Goal: Check status

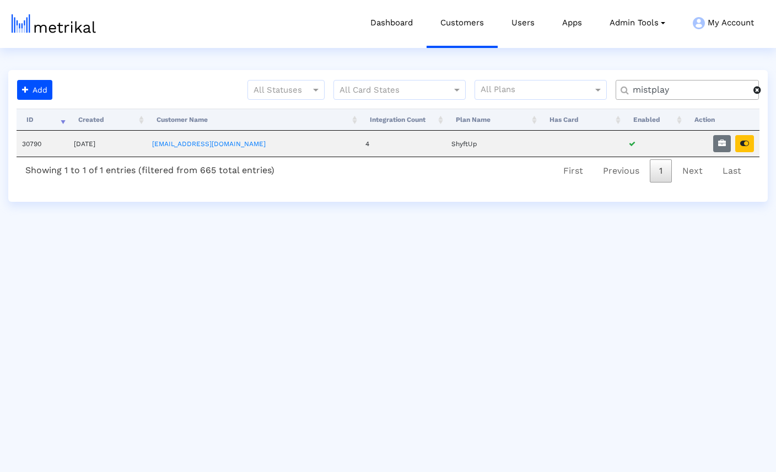
click at [758, 89] on span at bounding box center [757, 89] width 8 height 9
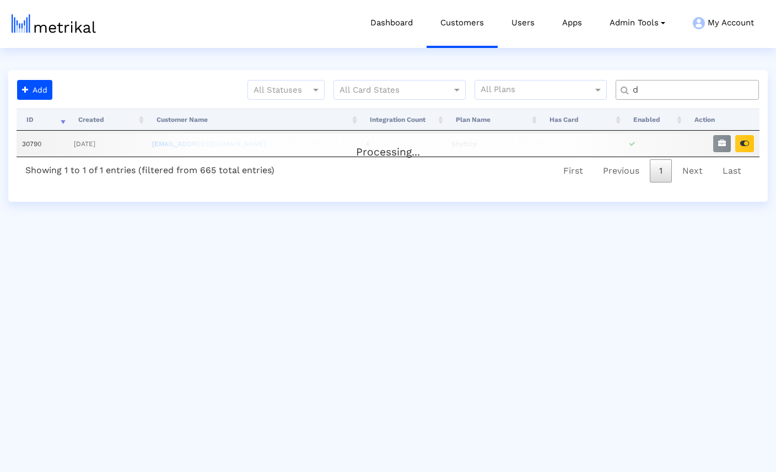
click at [701, 92] on input "d" at bounding box center [689, 90] width 129 height 12
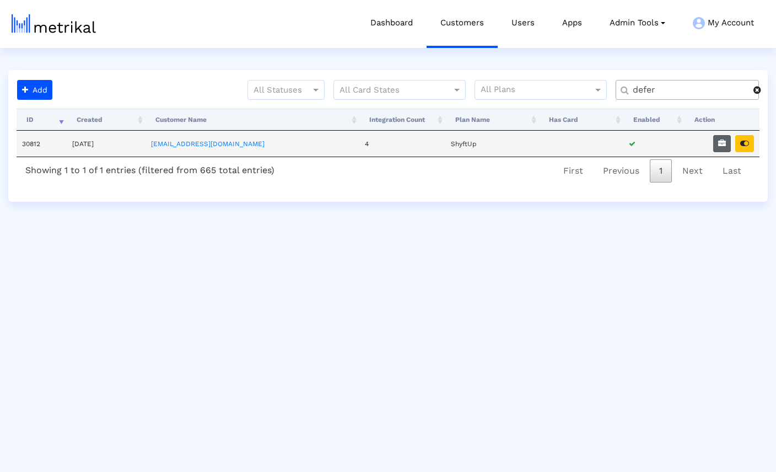
type input "defer"
click at [720, 144] on icon "button" at bounding box center [722, 143] width 8 height 8
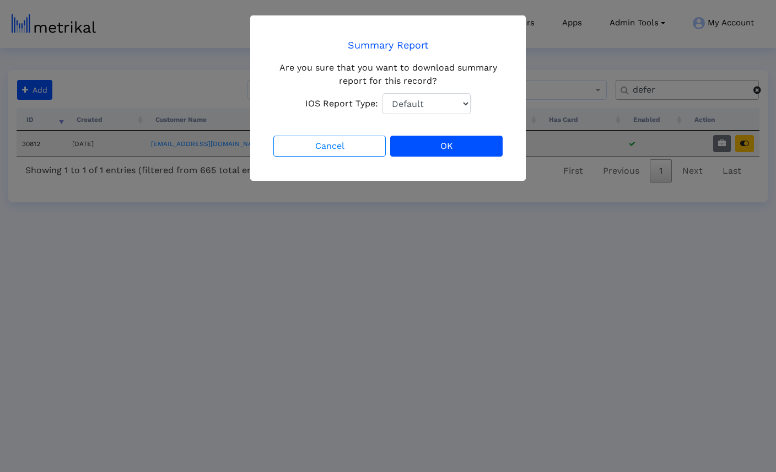
select select "1: 1"
click option "Total Downloads" at bounding box center [0, 0] width 0 height 0
click at [437, 141] on button "OK" at bounding box center [446, 146] width 112 height 21
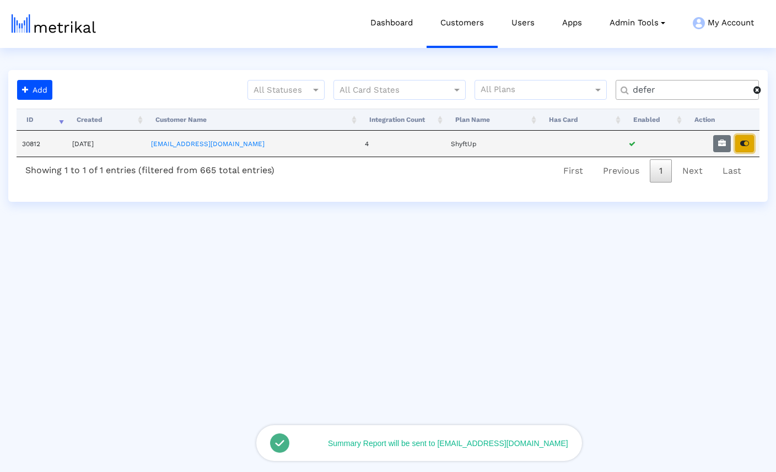
click at [744, 144] on icon "button" at bounding box center [744, 143] width 9 height 8
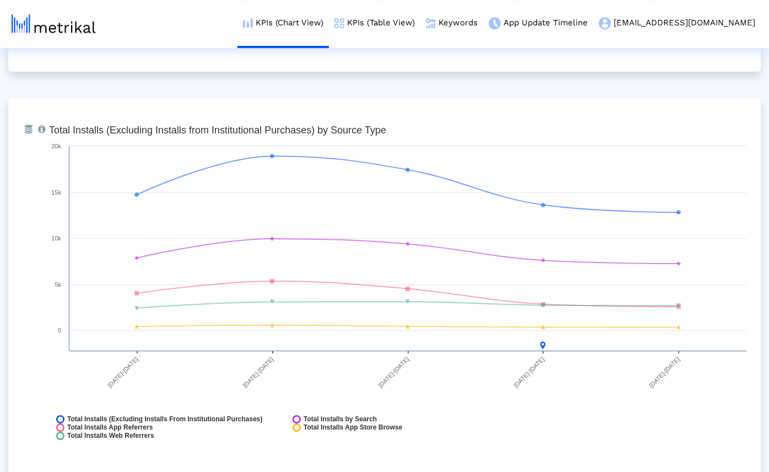
scroll to position [1199, 0]
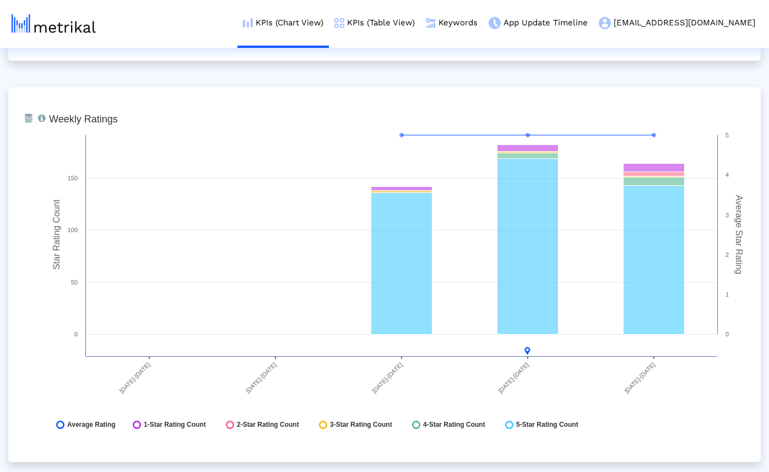
scroll to position [2812, 0]
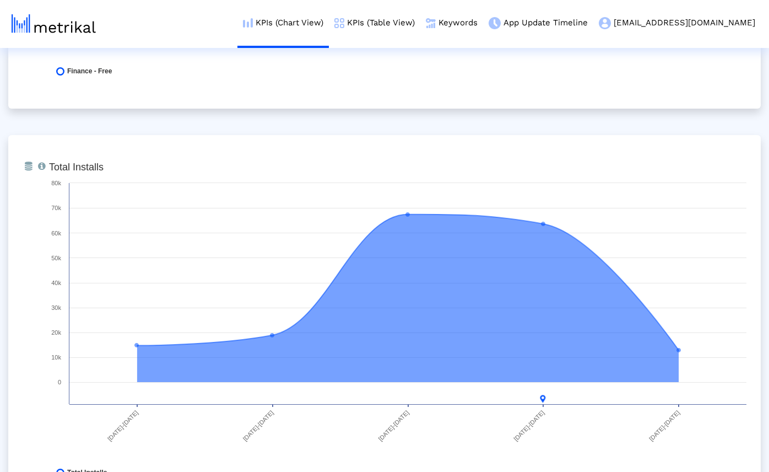
scroll to position [0, 0]
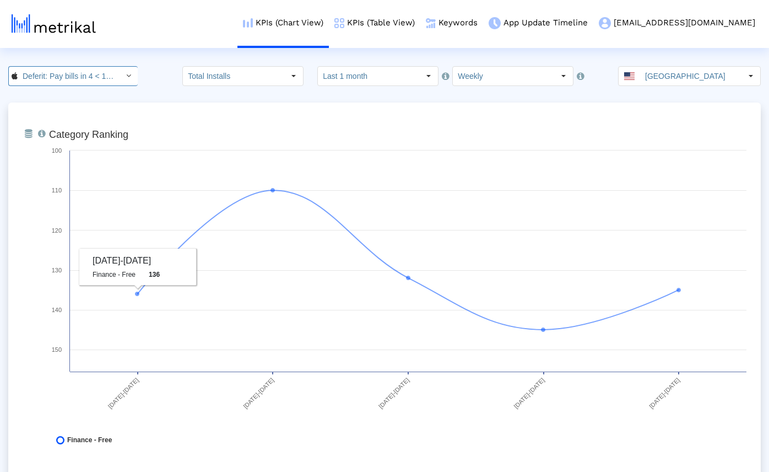
click at [71, 69] on input "Deferit: Pay bills in 4 < 1454473561 >" at bounding box center [67, 76] width 99 height 19
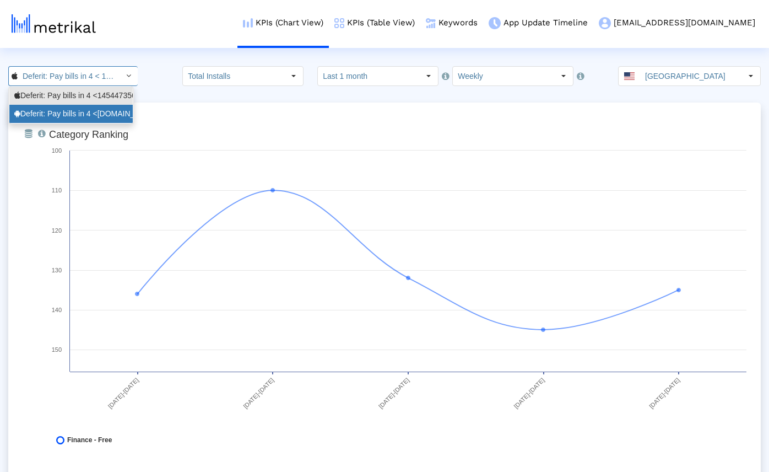
click at [75, 115] on div "Deferit: Pay bills in 4 <[DOMAIN_NAME]>" at bounding box center [70, 114] width 113 height 10
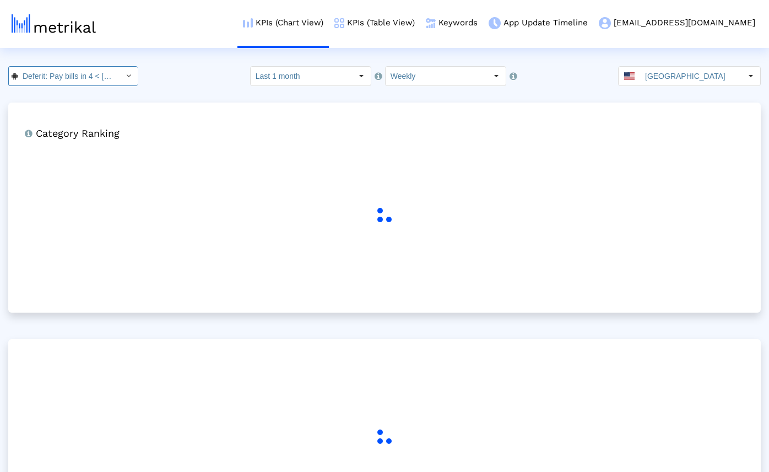
scroll to position [0, 63]
click at [166, 95] on crea-index "Deferit: Pay bills in 4 < [DOMAIN_NAME] > Pull down to refresh... Release to re…" at bounding box center [384, 313] width 769 height 494
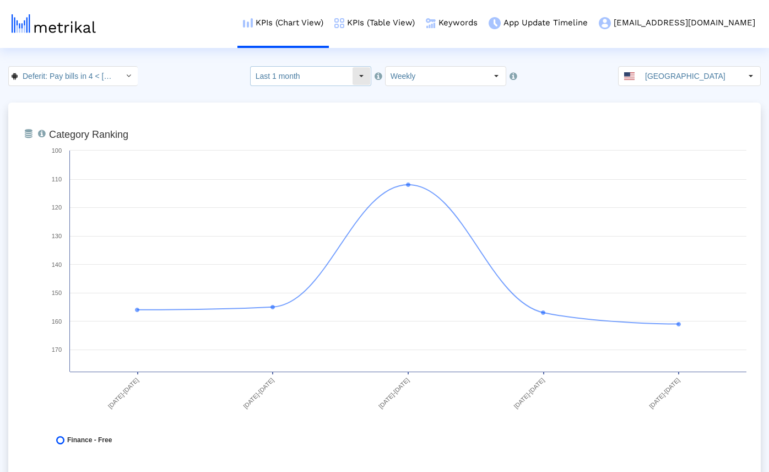
click at [326, 77] on input "Last 1 month" at bounding box center [301, 76] width 101 height 19
click at [213, 76] on div "Deferit: Pay bills in 4 < [DOMAIN_NAME] > Pull down to refresh... Release to re…" at bounding box center [384, 76] width 769 height 20
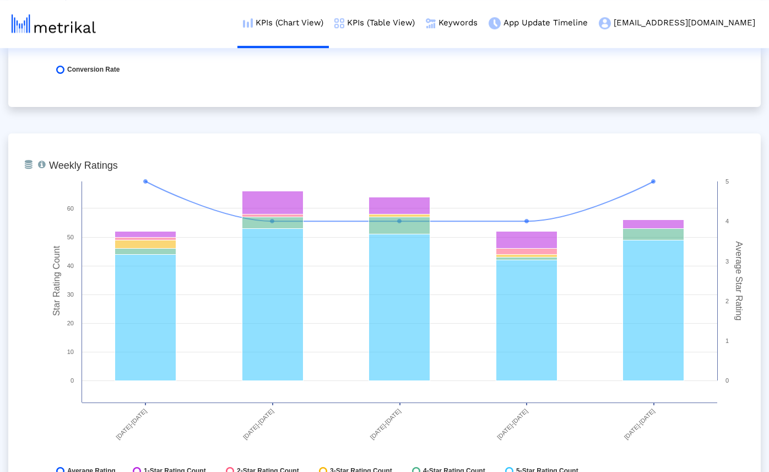
scroll to position [1622, 0]
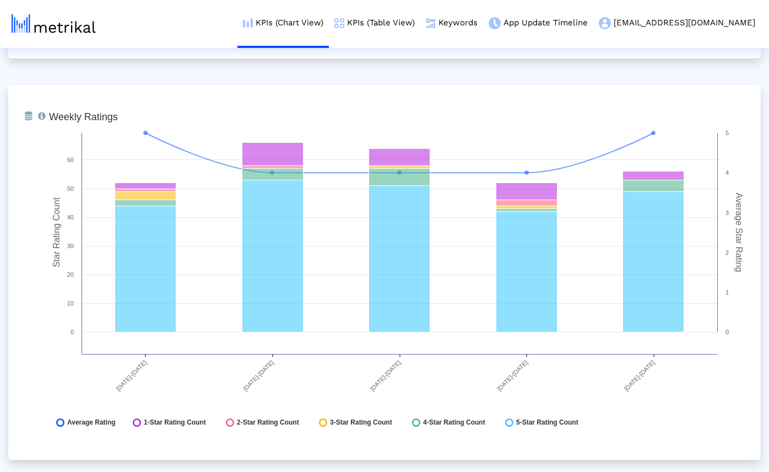
click at [225, 67] on div "From Database Ranking of the app in the Overall and Category Charts. Created wi…" at bounding box center [384, 472] width 753 height 3985
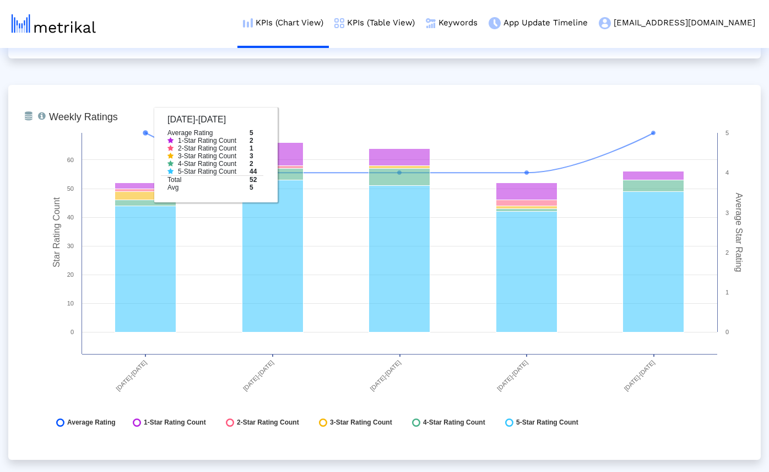
click at [165, 65] on div "From Database Ranking of the app in the Overall and Category Charts. Created wi…" at bounding box center [384, 472] width 753 height 3985
